Goal: Navigation & Orientation: Find specific page/section

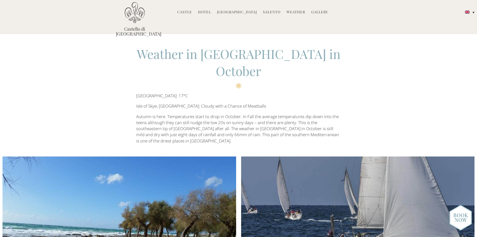
click at [207, 10] on link "Hotel" at bounding box center [204, 13] width 13 height 6
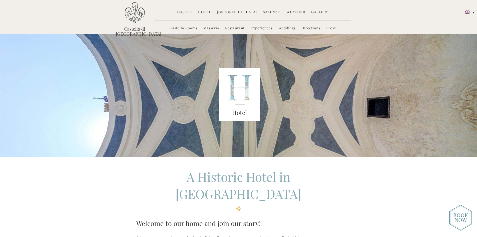
click at [178, 28] on link "Castello Rooms" at bounding box center [184, 29] width 28 height 6
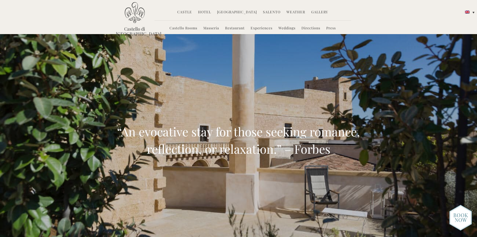
click at [232, 28] on link "Restaurant" at bounding box center [235, 29] width 20 height 6
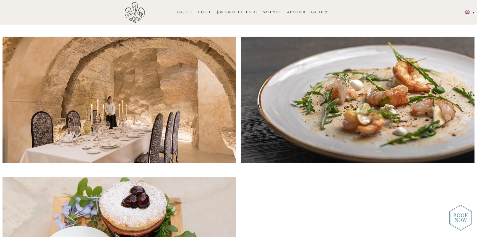
scroll to position [1035, 0]
